Goal: Register for event/course

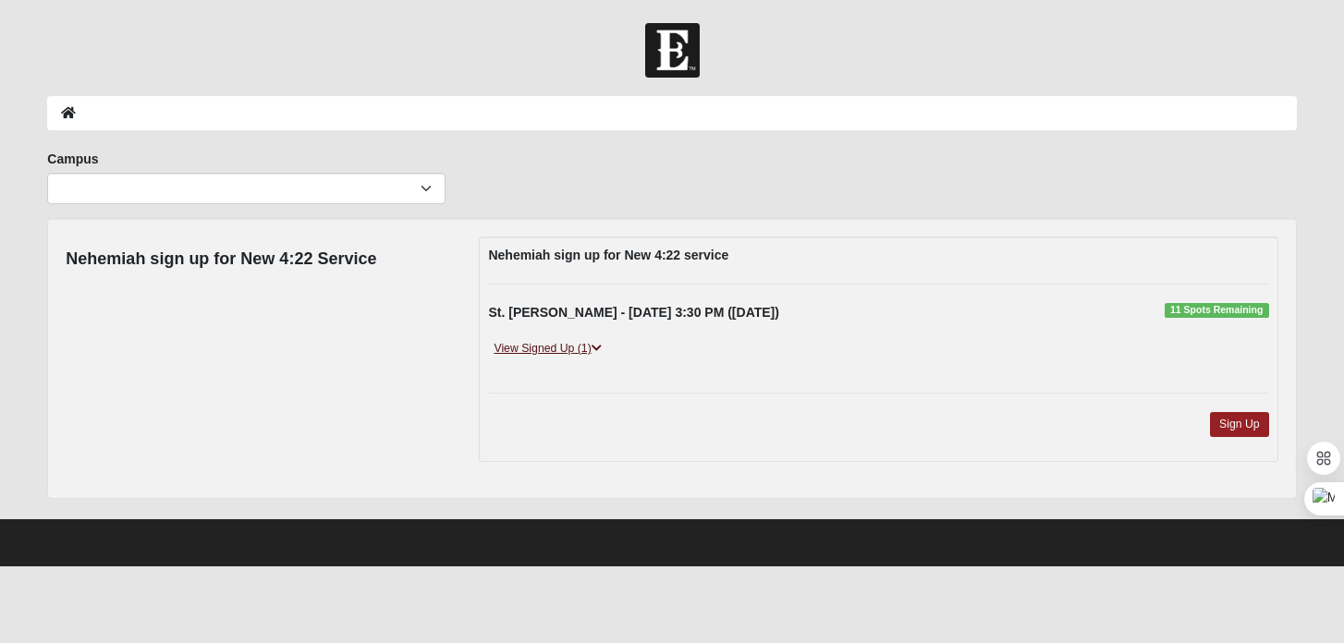
click at [543, 352] on link "View Signed Up (1)" at bounding box center [547, 348] width 118 height 19
click at [1033, 170] on div "Campus [GEOGRAPHIC_DATA] [GEOGRAPHIC_DATA] (Coming Soon) Eleven22 Online [PERSO…" at bounding box center [671, 184] width 1277 height 68
click at [520, 344] on link "View Signed Up (1)" at bounding box center [547, 348] width 118 height 19
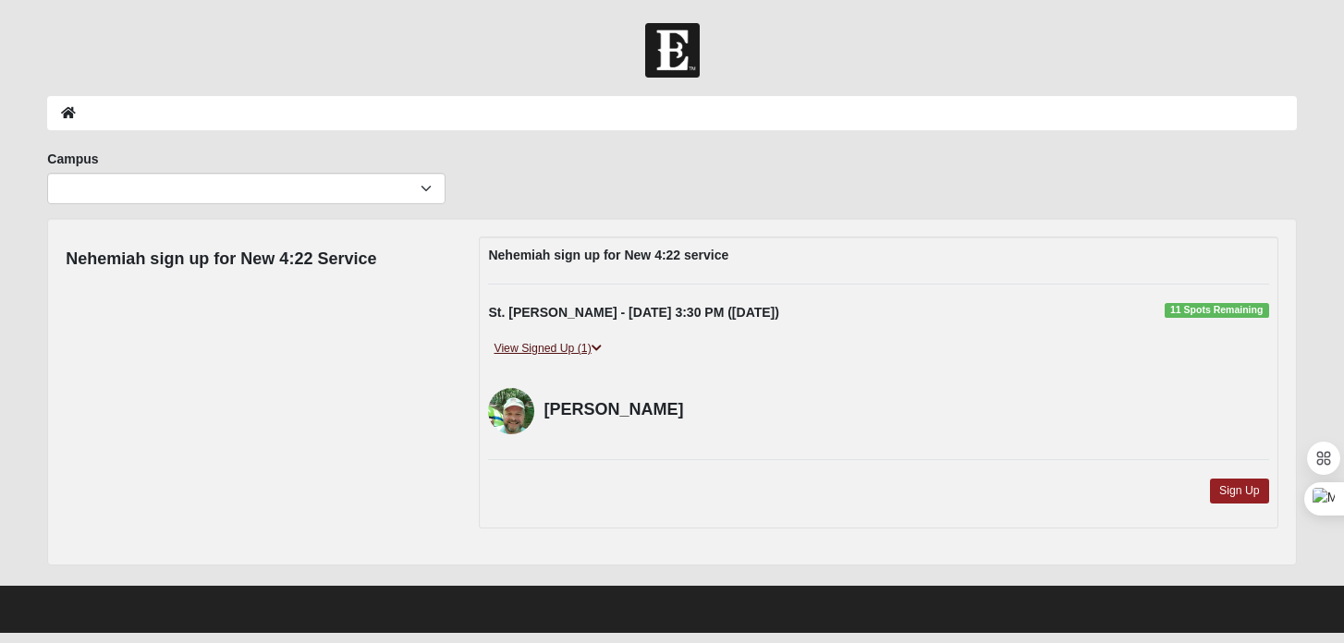
click at [520, 344] on link "View Signed Up (1)" at bounding box center [547, 348] width 118 height 19
